Goal: Information Seeking & Learning: Learn about a topic

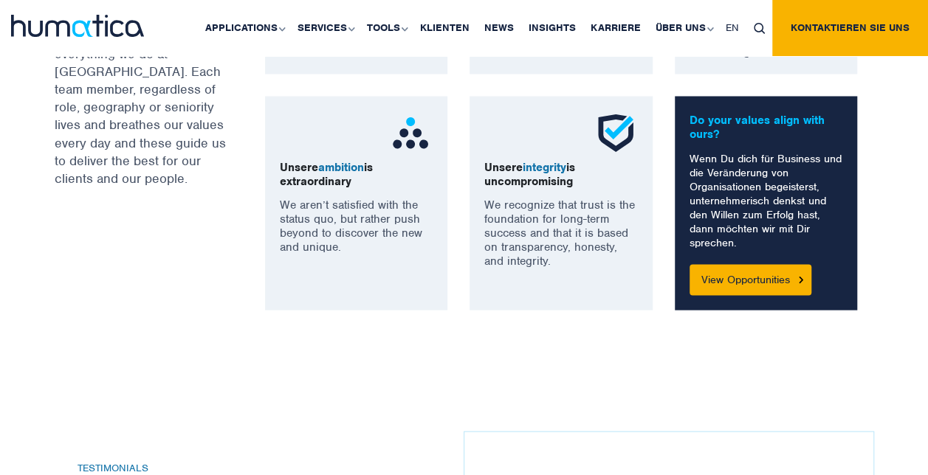
scroll to position [1103, 0]
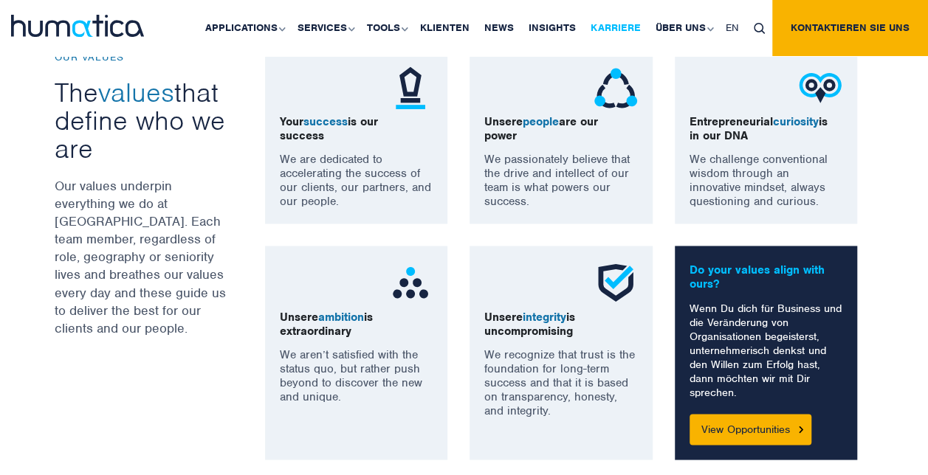
click at [613, 33] on link "Karriere" at bounding box center [615, 28] width 65 height 56
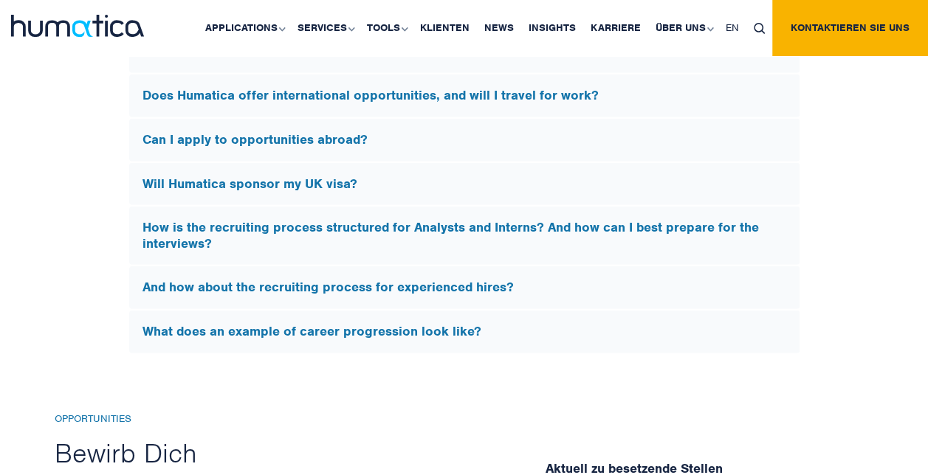
scroll to position [4599, 0]
click at [207, 177] on h5 "Will Humatica sponsor my UK visa?" at bounding box center [463, 185] width 643 height 16
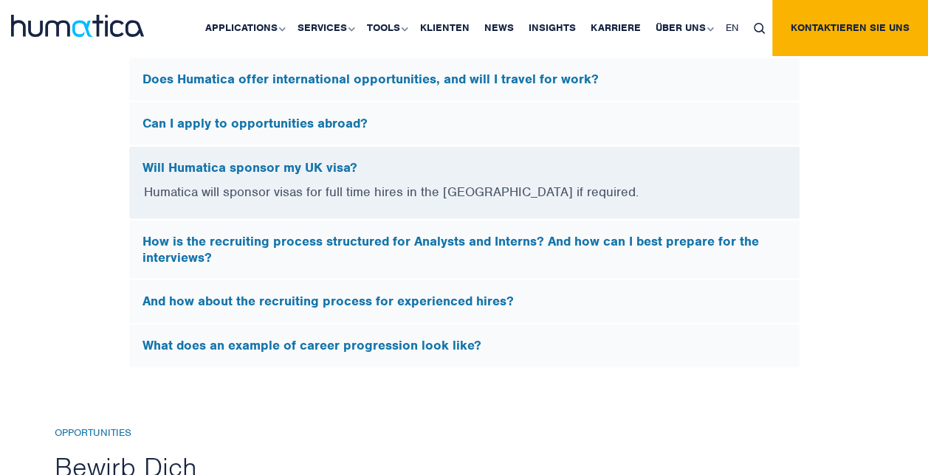
scroll to position [4372, 0]
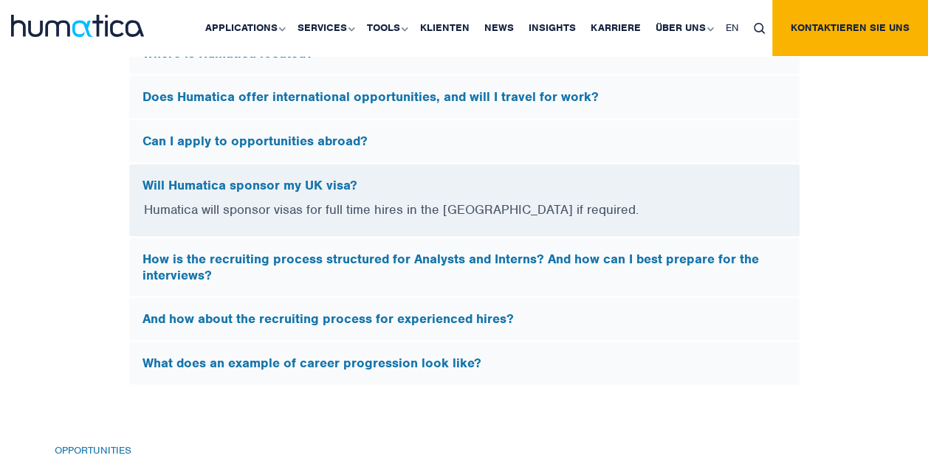
click at [186, 178] on h5 "Will Humatica sponsor my UK visa?" at bounding box center [463, 186] width 643 height 16
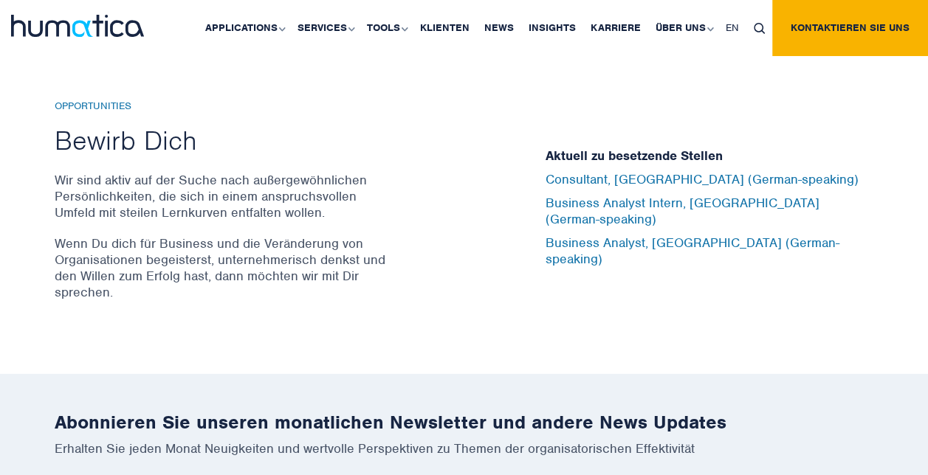
scroll to position [4687, 0]
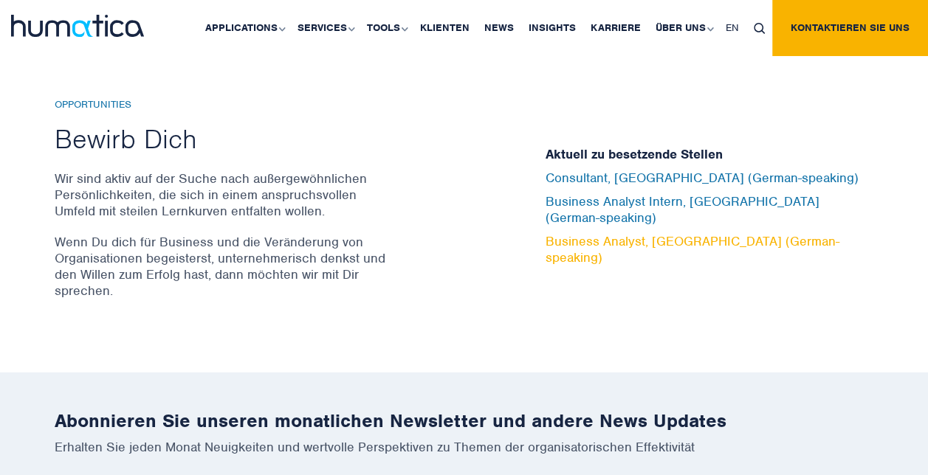
click at [579, 233] on link "Business Analyst, [GEOGRAPHIC_DATA] (German-speaking)" at bounding box center [692, 249] width 294 height 32
